Goal: Navigation & Orientation: Find specific page/section

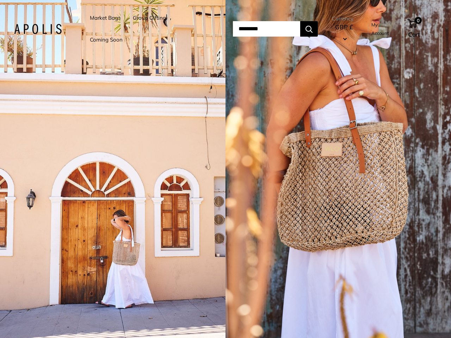
click at [233, 29] on input "Search..." at bounding box center [266, 29] width 67 height 16
click at [150, 29] on li "Group Gifting" at bounding box center [149, 18] width 33 height 22
click at [274, 29] on input "Search..." at bounding box center [266, 29] width 67 height 16
click at [113, 169] on div "1 / 5" at bounding box center [112, 169] width 225 height 338
click at [338, 169] on div "1 / 5" at bounding box center [337, 169] width 225 height 338
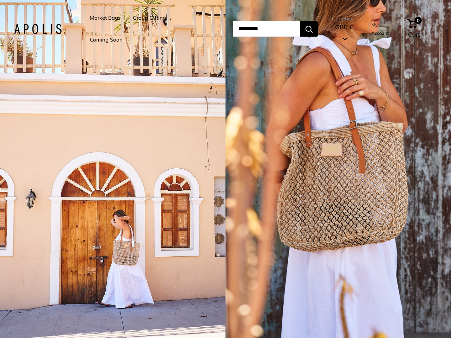
click at [233, 29] on input "Search..." at bounding box center [266, 29] width 67 height 16
click at [150, 29] on li "Group Gifting" at bounding box center [149, 18] width 33 height 22
click at [274, 29] on input "Search..." at bounding box center [266, 29] width 67 height 16
click at [113, 169] on div "1 / 5" at bounding box center [112, 169] width 225 height 338
click at [338, 169] on div "1 / 5" at bounding box center [337, 169] width 225 height 338
